Goal: Information Seeking & Learning: Learn about a topic

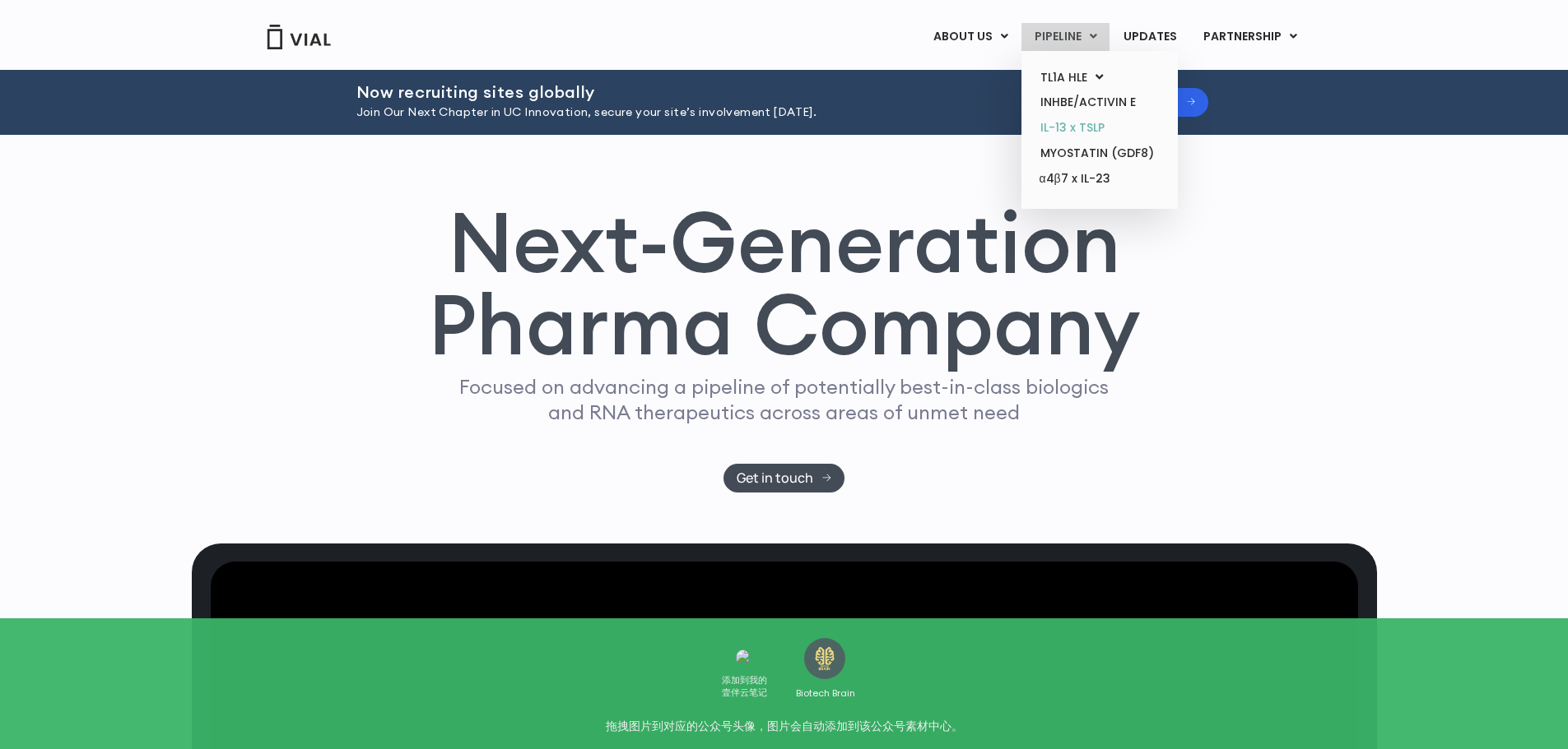
click at [1096, 126] on link "IL-13 x TSLP" at bounding box center [1099, 128] width 144 height 26
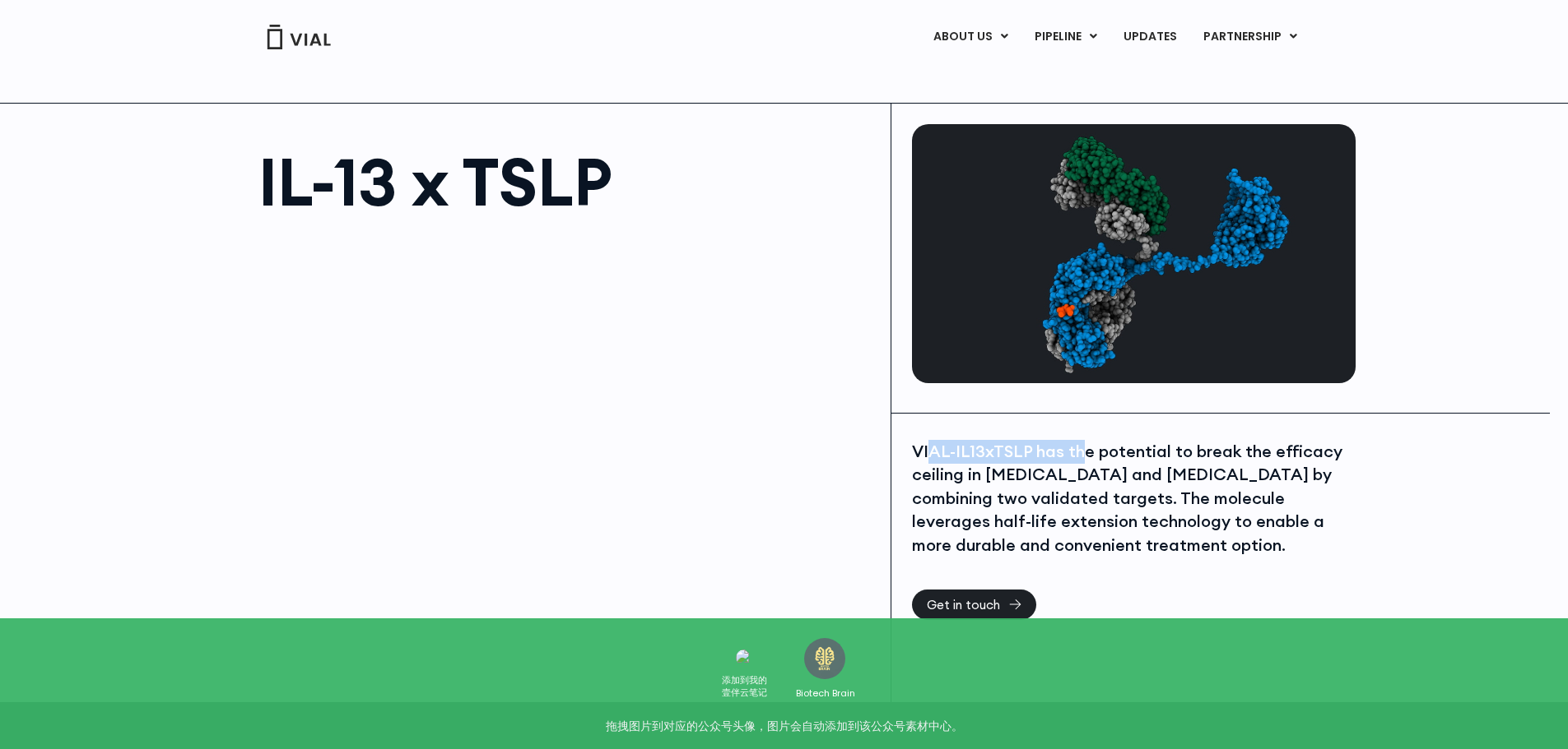
drag, startPoint x: 931, startPoint y: 456, endPoint x: 1107, endPoint y: 467, distance: 176.3
click at [1104, 467] on div "VIAL-IL13xTSLP has the potential to break the efficacy ceiling in asthma and at…" at bounding box center [1131, 499] width 439 height 118
click at [1114, 467] on div "VIAL-IL13xTSLP has the potential to break the efficacy ceiling in asthma and at…" at bounding box center [1131, 499] width 439 height 118
click at [1121, 485] on div "VIAL-IL13xTSLP has the potential to break the efficacy ceiling in asthma and at…" at bounding box center [1131, 499] width 439 height 118
drag, startPoint x: 935, startPoint y: 477, endPoint x: 1075, endPoint y: 485, distance: 140.2
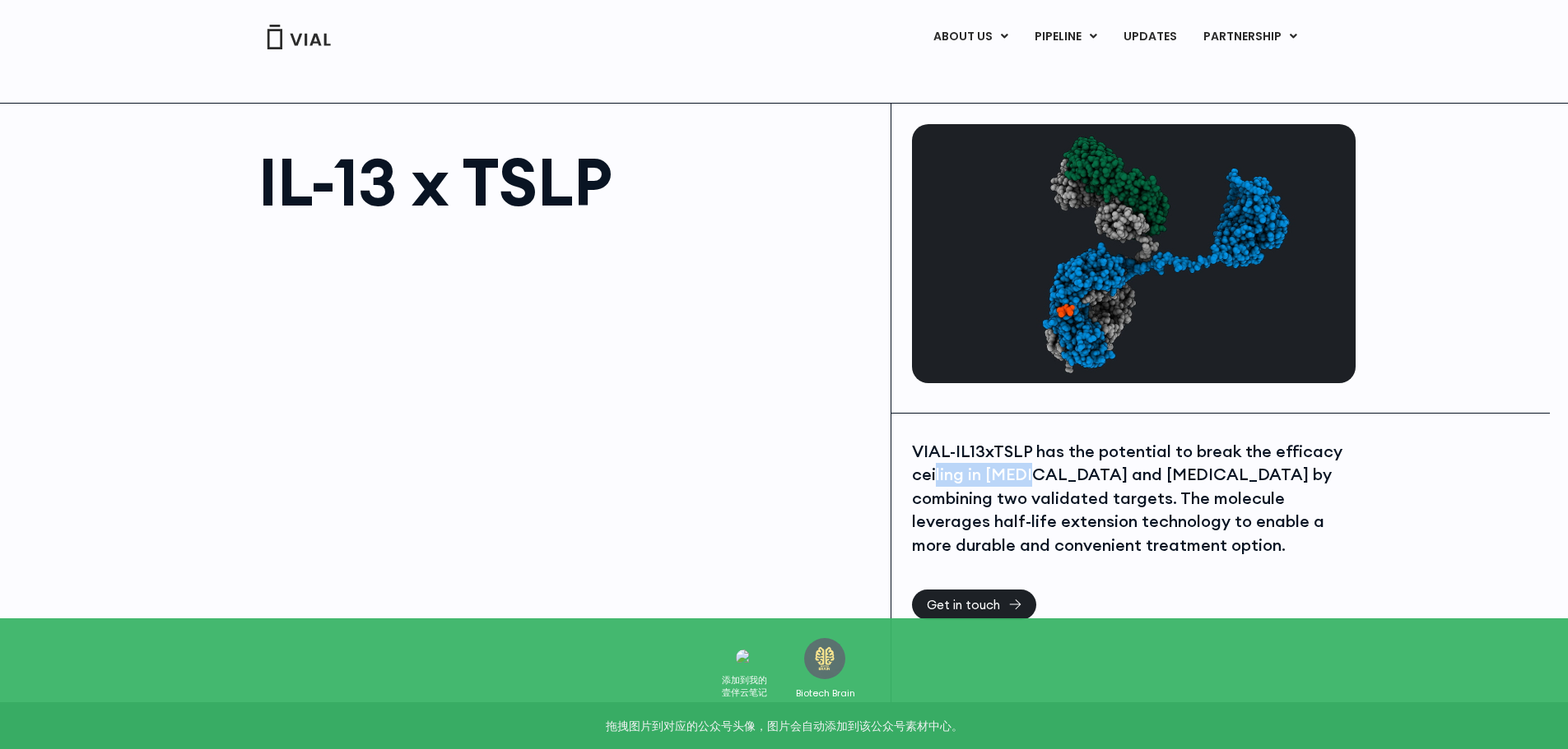
click at [1063, 484] on div "VIAL-IL13xTSLP has the potential to break the efficacy ceiling in asthma and at…" at bounding box center [1131, 499] width 439 height 118
click at [1077, 485] on div "VIAL-IL13xTSLP has the potential to break the efficacy ceiling in asthma and at…" at bounding box center [1131, 499] width 439 height 118
click at [1199, 569] on div "VIAL-IL13xTSLP has the potential to break the efficacy ceiling in asthma and at…" at bounding box center [1131, 514] width 439 height 150
drag, startPoint x: 1195, startPoint y: 561, endPoint x: 1125, endPoint y: 570, distance: 70.6
click at [1125, 570] on div "VIAL-IL13xTSLP has the potential to break the efficacy ceiling in asthma and at…" at bounding box center [1131, 514] width 439 height 150
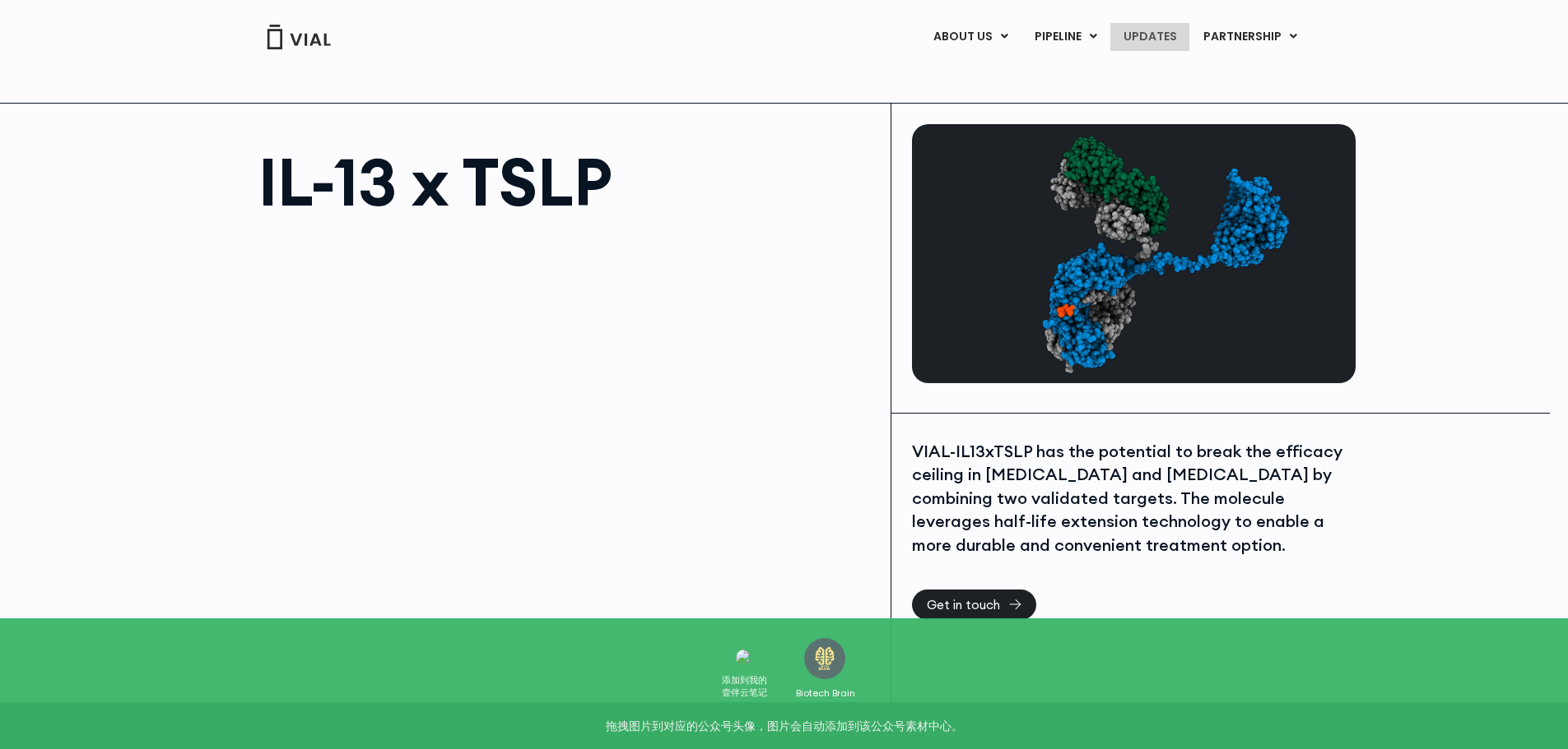
click at [1160, 36] on link "UPDATES" at bounding box center [1150, 37] width 79 height 28
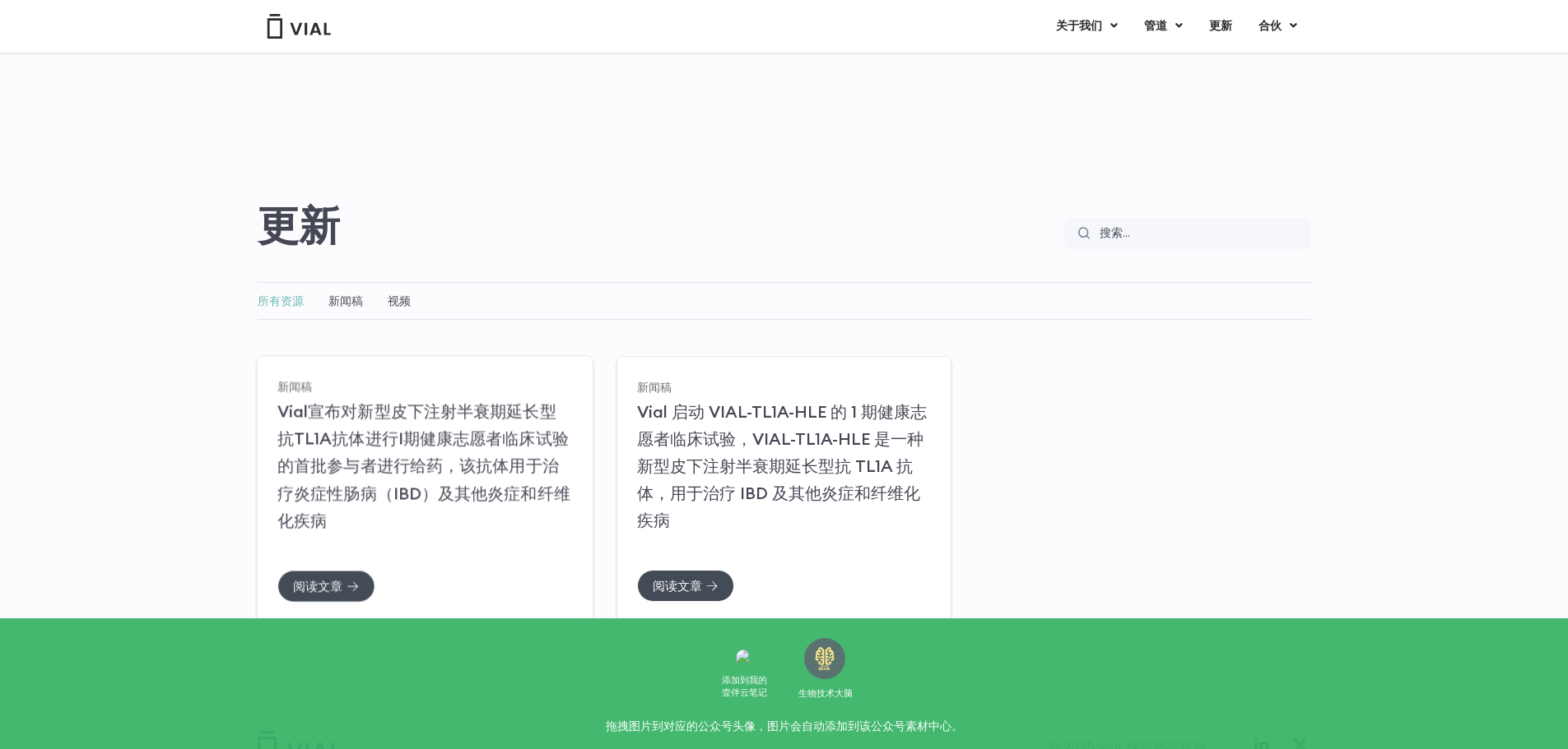
scroll to position [112, 0]
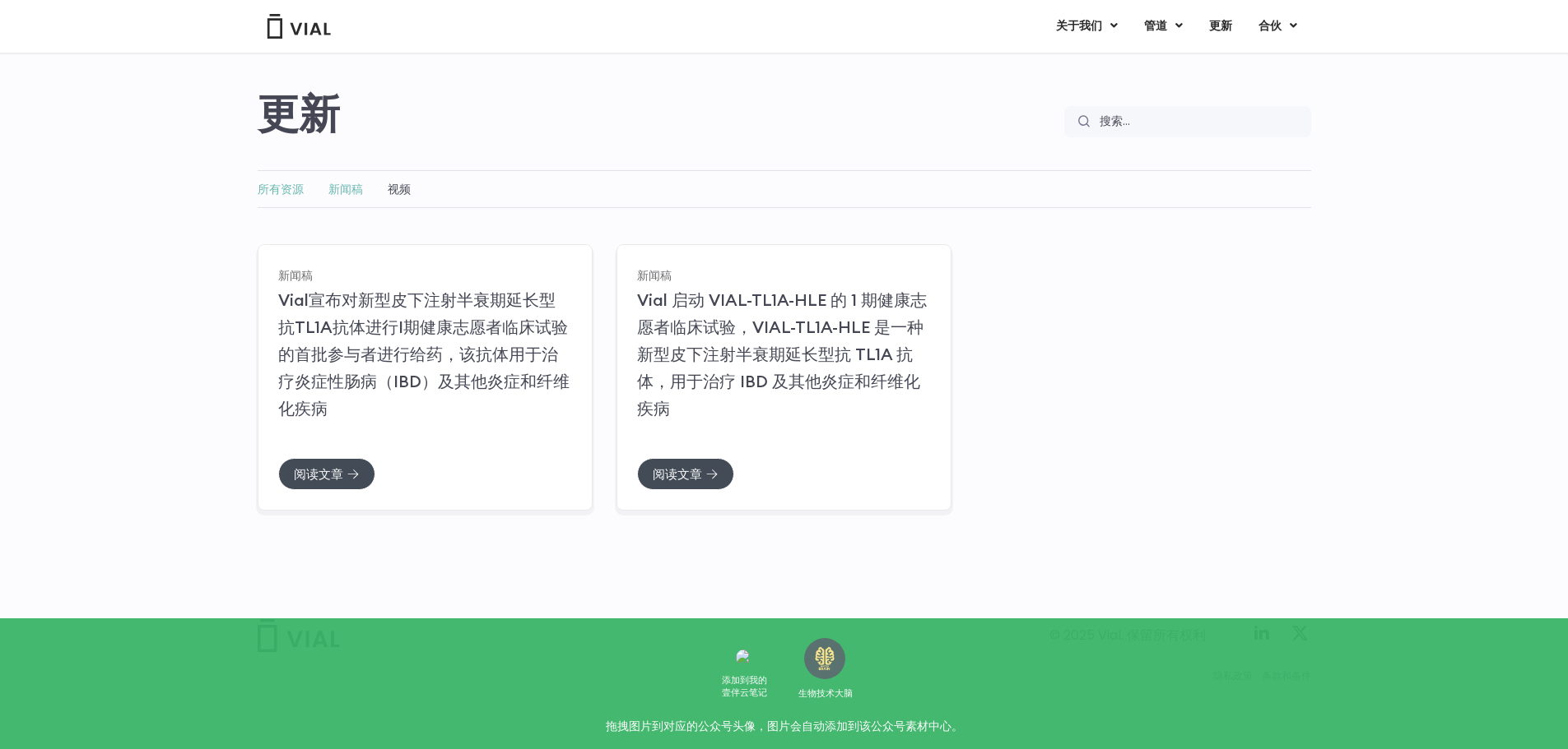
click at [338, 188] on font "新闻稿" at bounding box center [346, 190] width 35 height 17
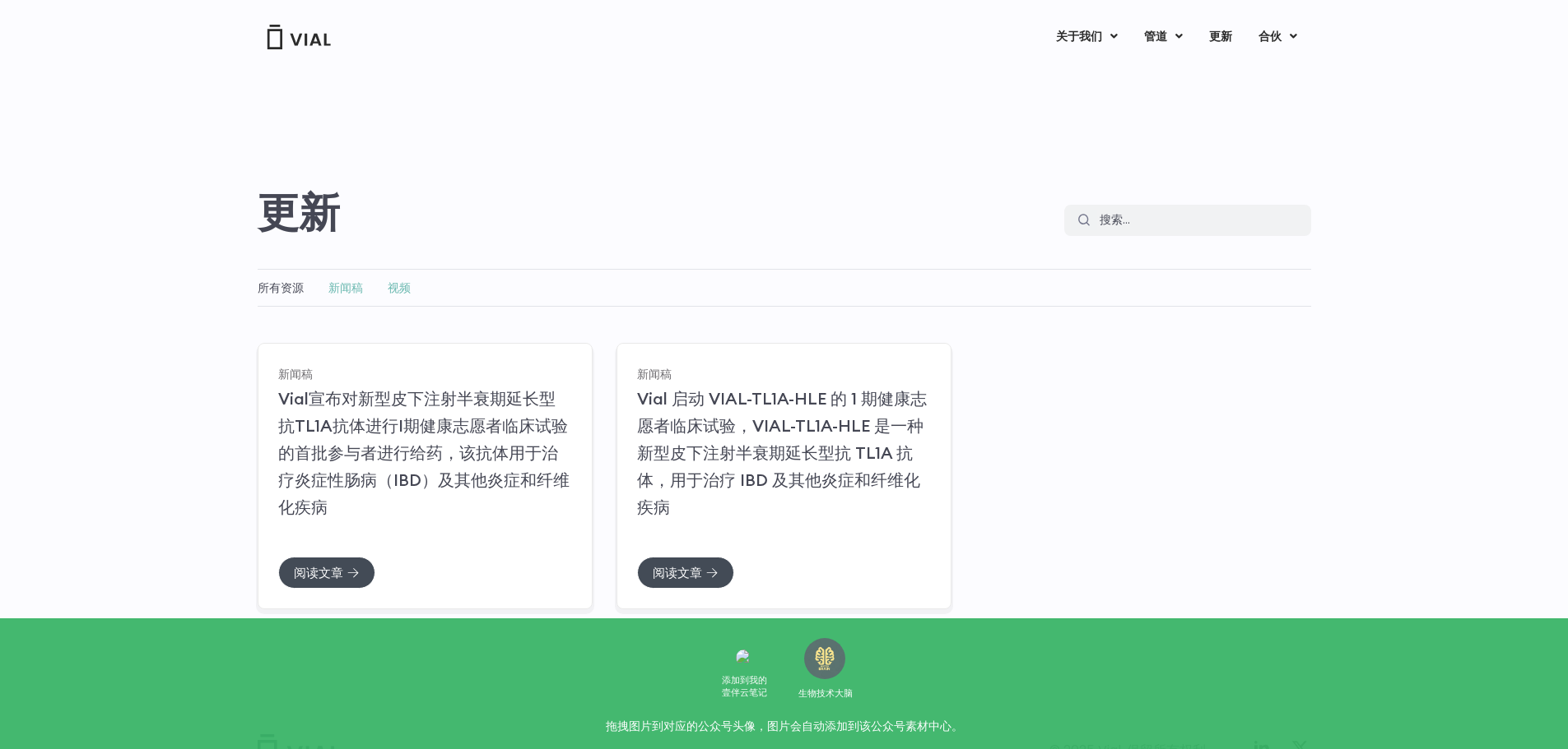
click at [402, 287] on font "视频" at bounding box center [399, 288] width 23 height 17
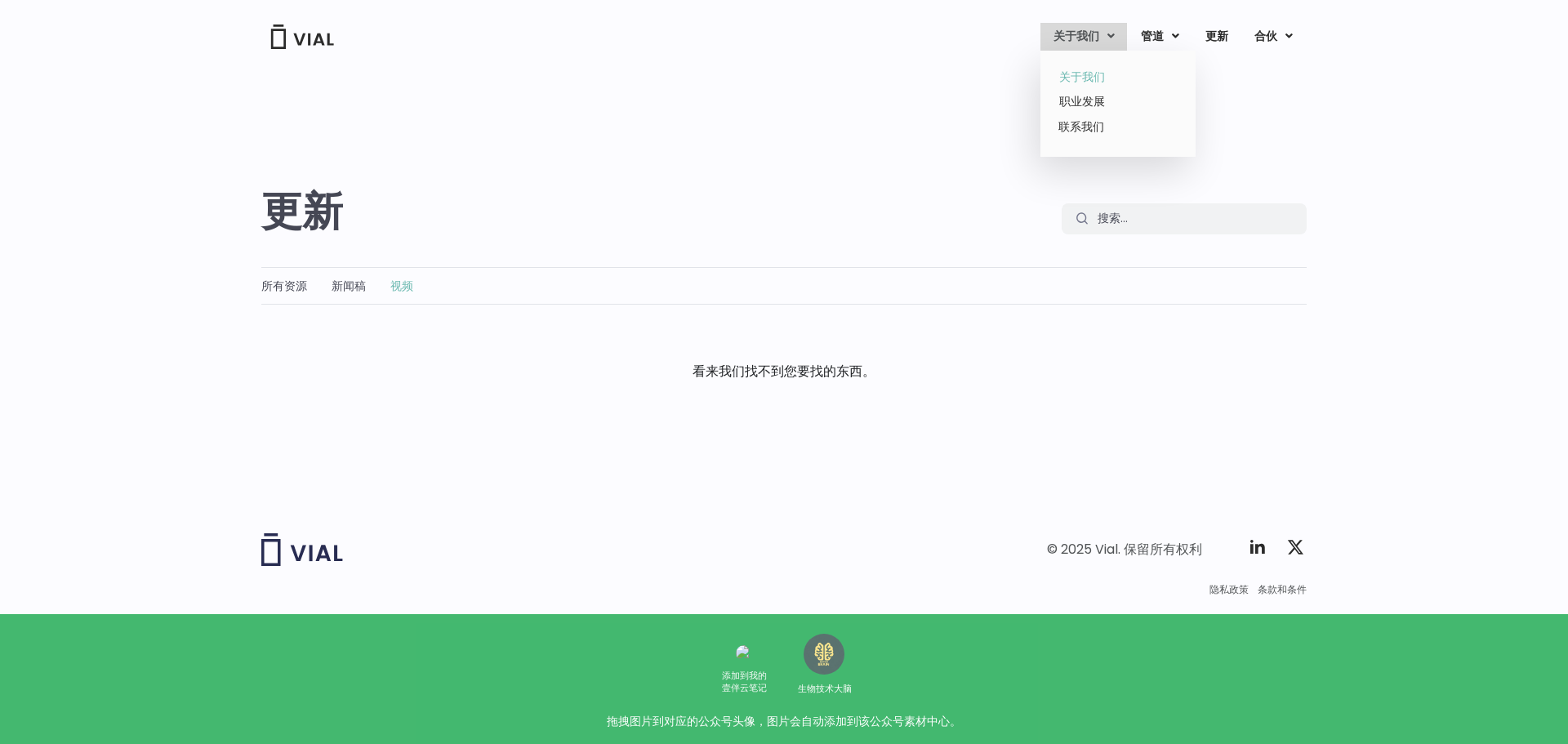
click at [1082, 72] on font "关于我们" at bounding box center [1082, 77] width 46 height 16
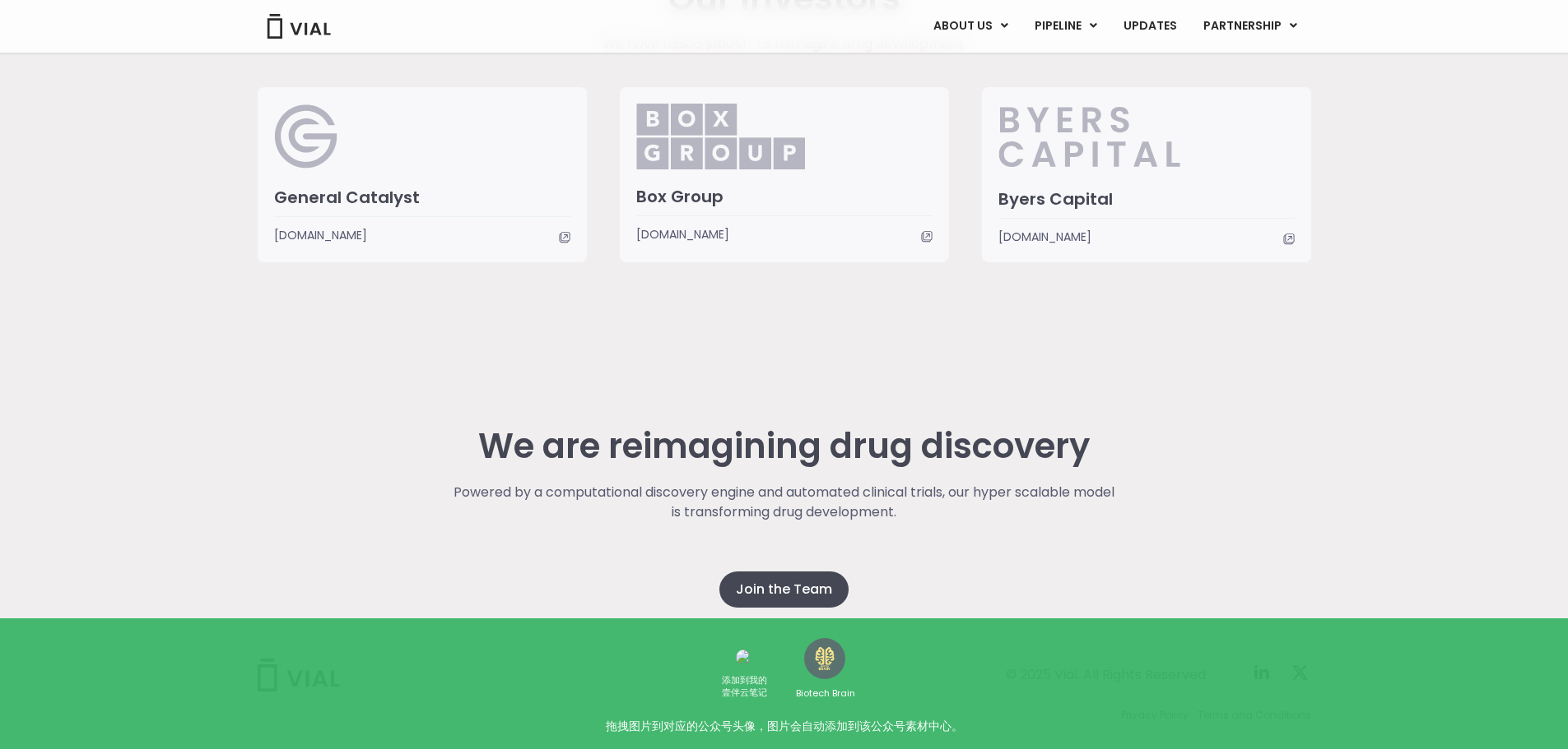
scroll to position [4052, 0]
